Goal: Information Seeking & Learning: Learn about a topic

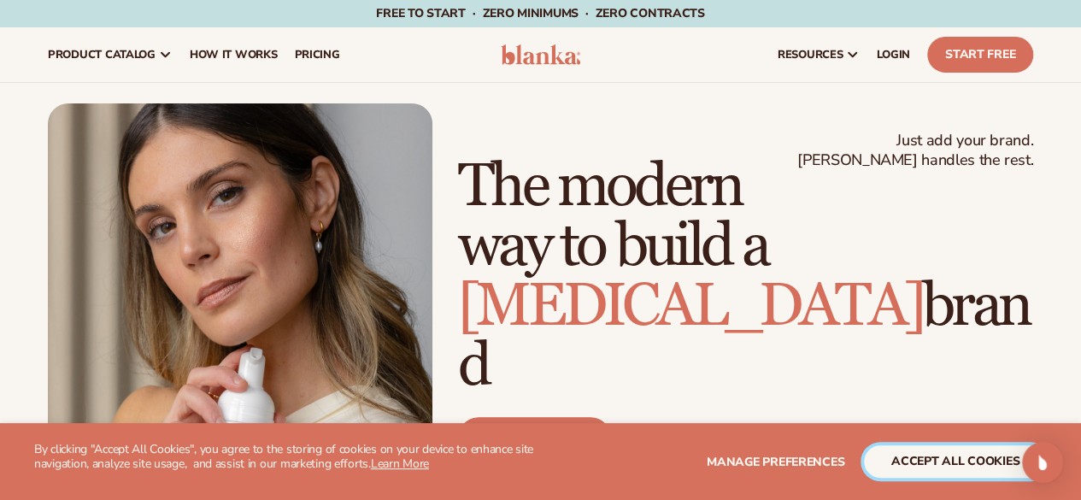
click at [939, 453] on button "accept all cookies" at bounding box center [955, 461] width 183 height 32
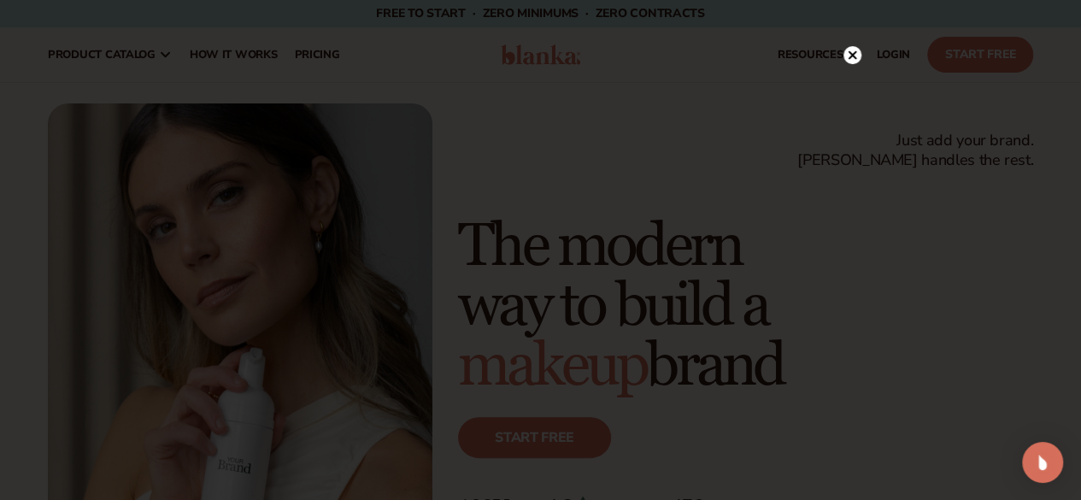
click at [849, 51] on circle at bounding box center [852, 55] width 18 height 18
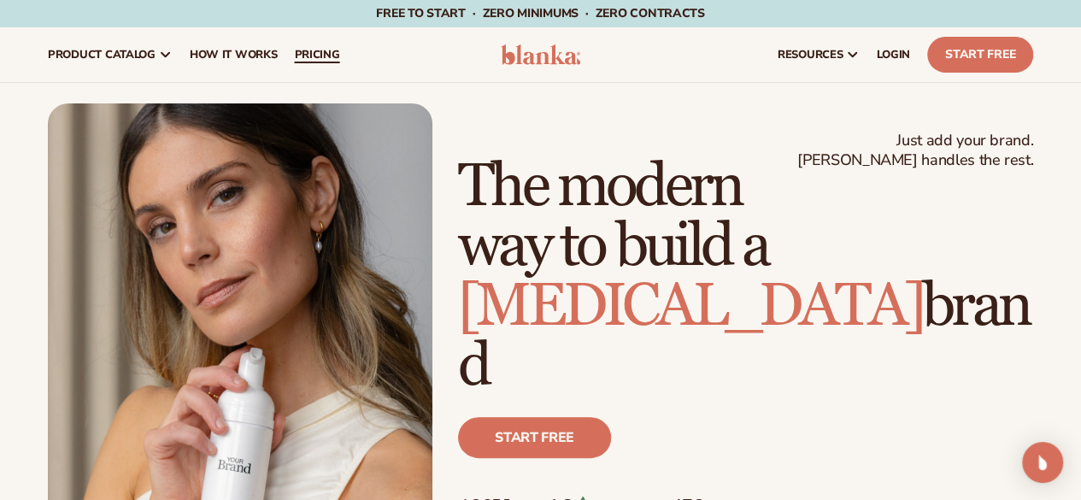
click at [318, 57] on span "pricing" at bounding box center [316, 55] width 45 height 14
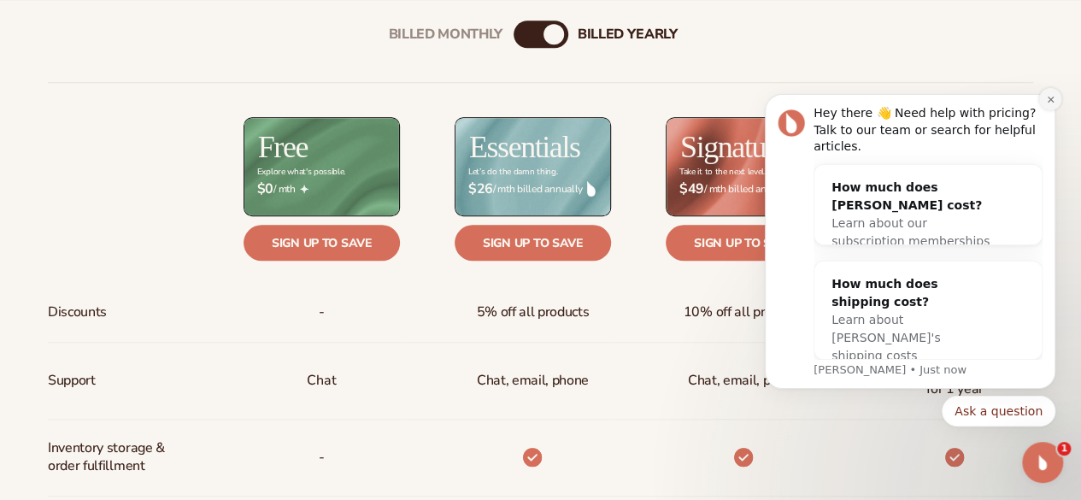
click at [1054, 104] on icon "Dismiss notification" at bounding box center [1049, 99] width 9 height 9
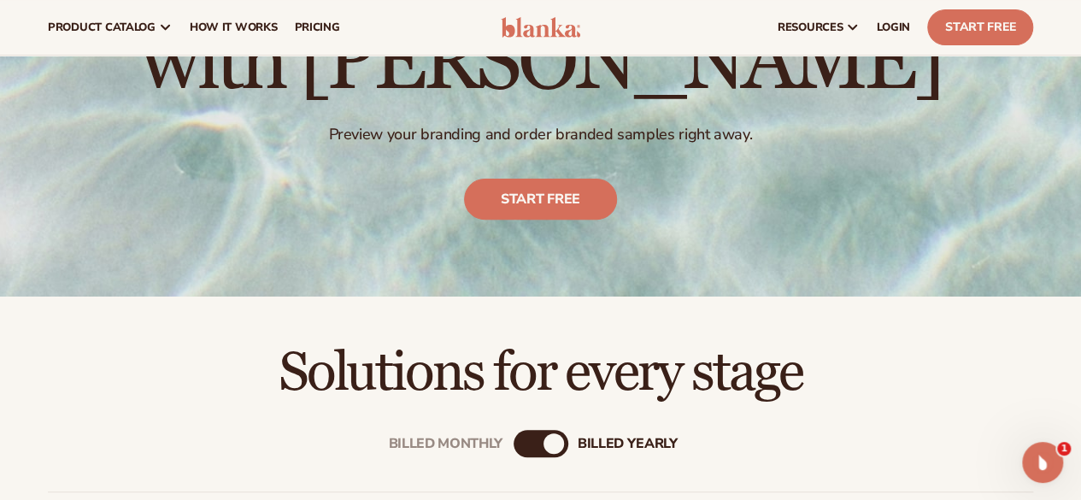
scroll to position [138, 0]
